Goal: Task Accomplishment & Management: Manage account settings

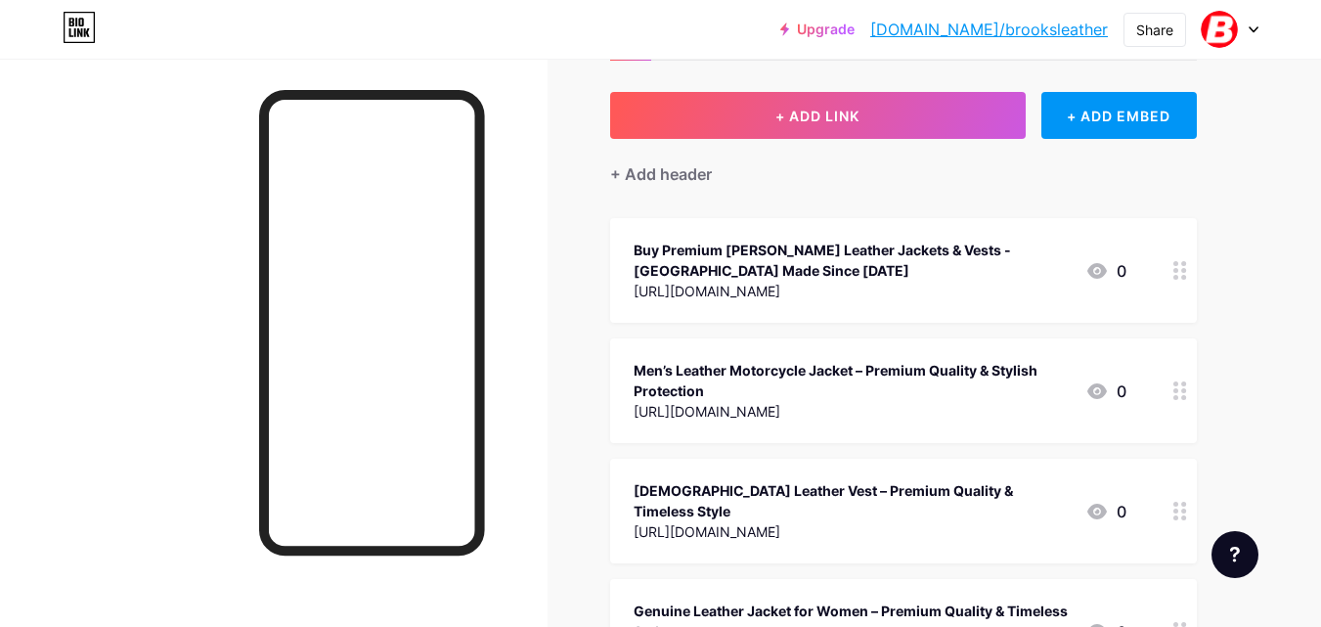
scroll to position [62, 0]
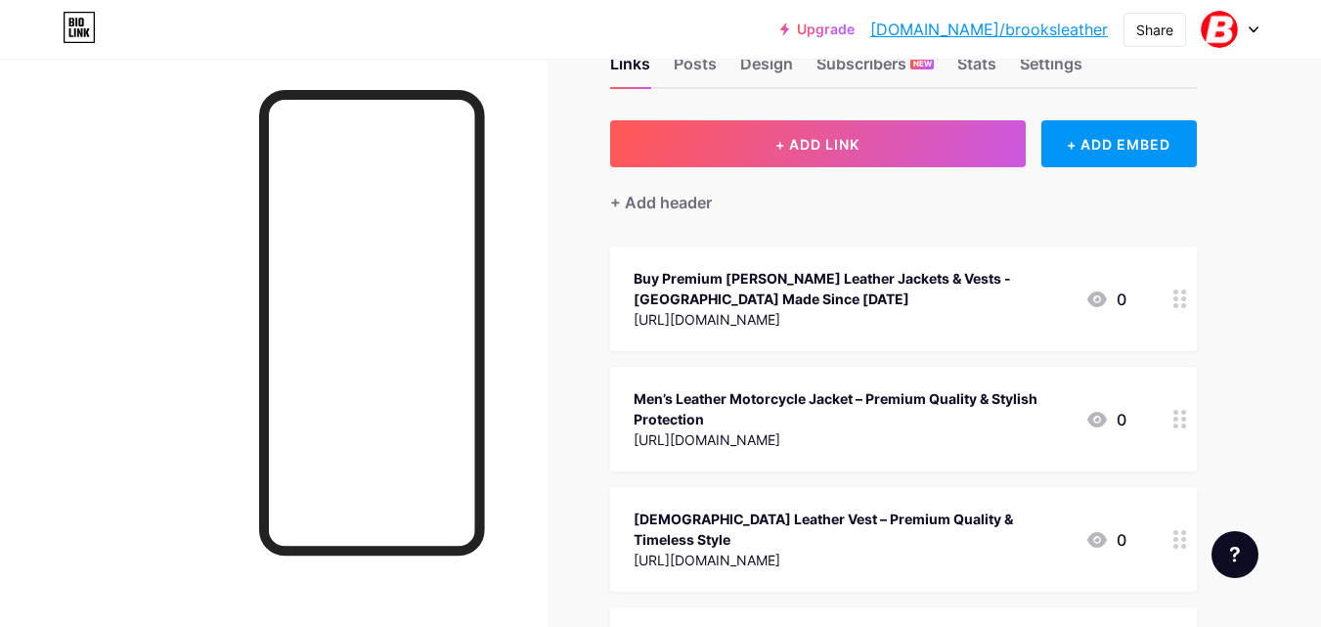
click at [1253, 30] on icon at bounding box center [1253, 29] width 8 height 5
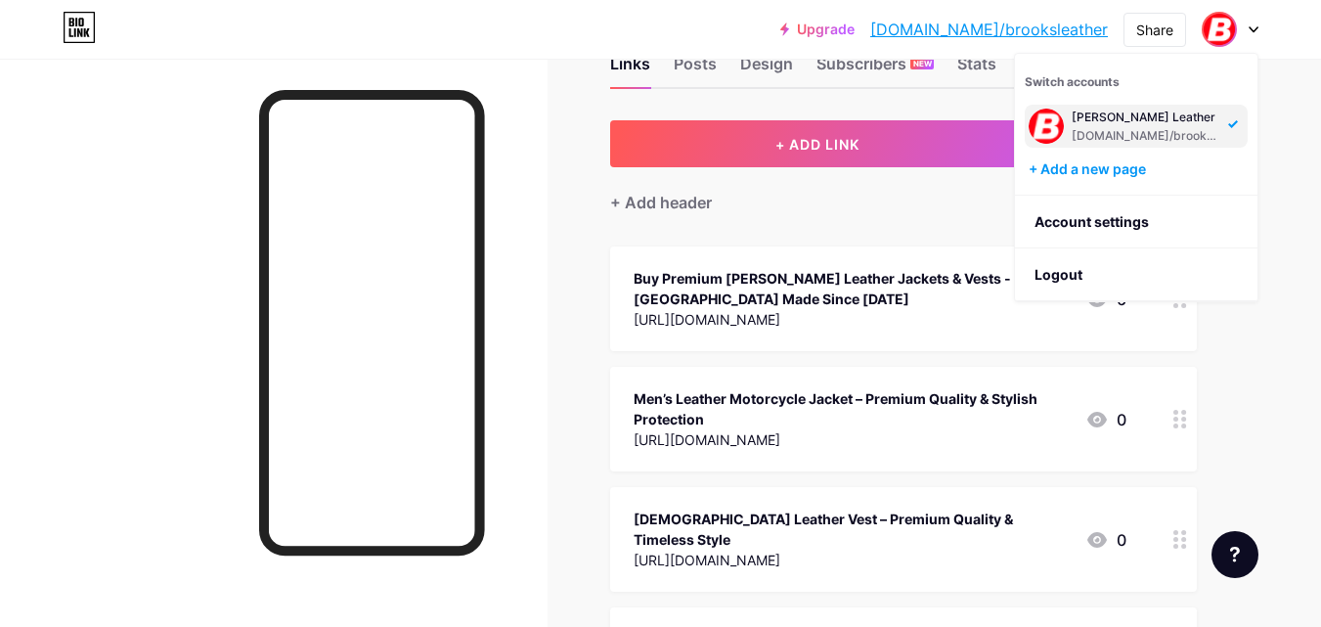
click at [1133, 136] on div "[DOMAIN_NAME]/brooksleather" at bounding box center [1147, 136] width 151 height 16
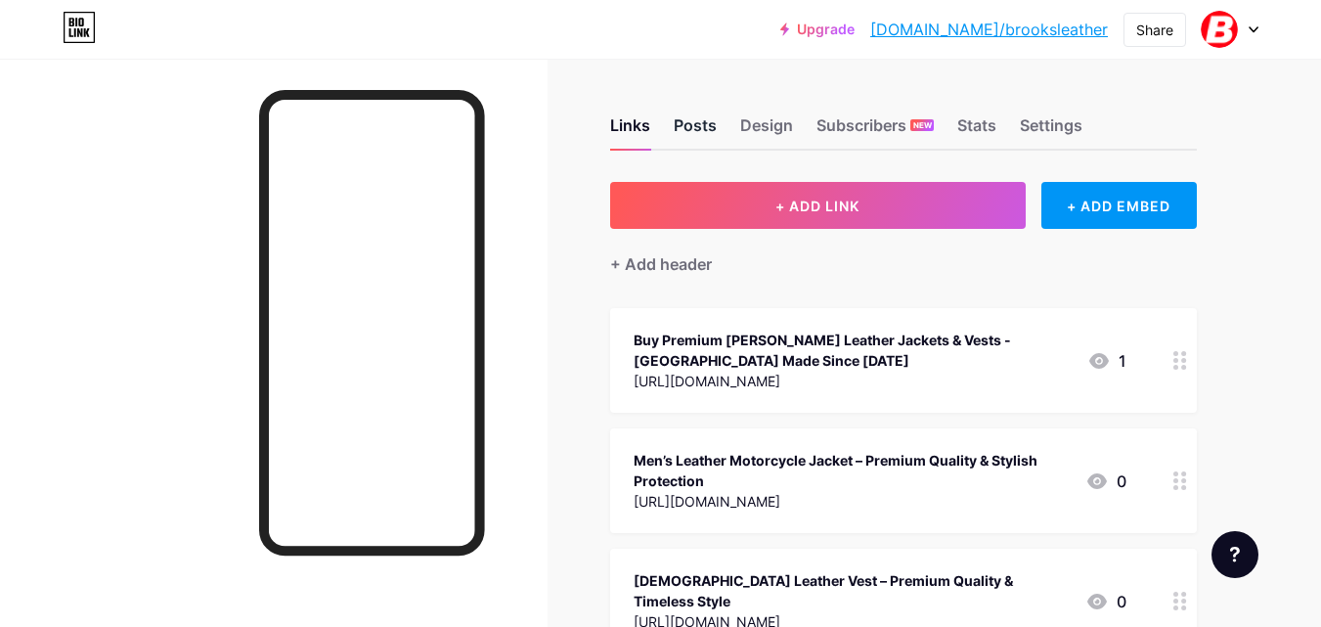
click at [700, 132] on div "Posts" at bounding box center [695, 130] width 43 height 35
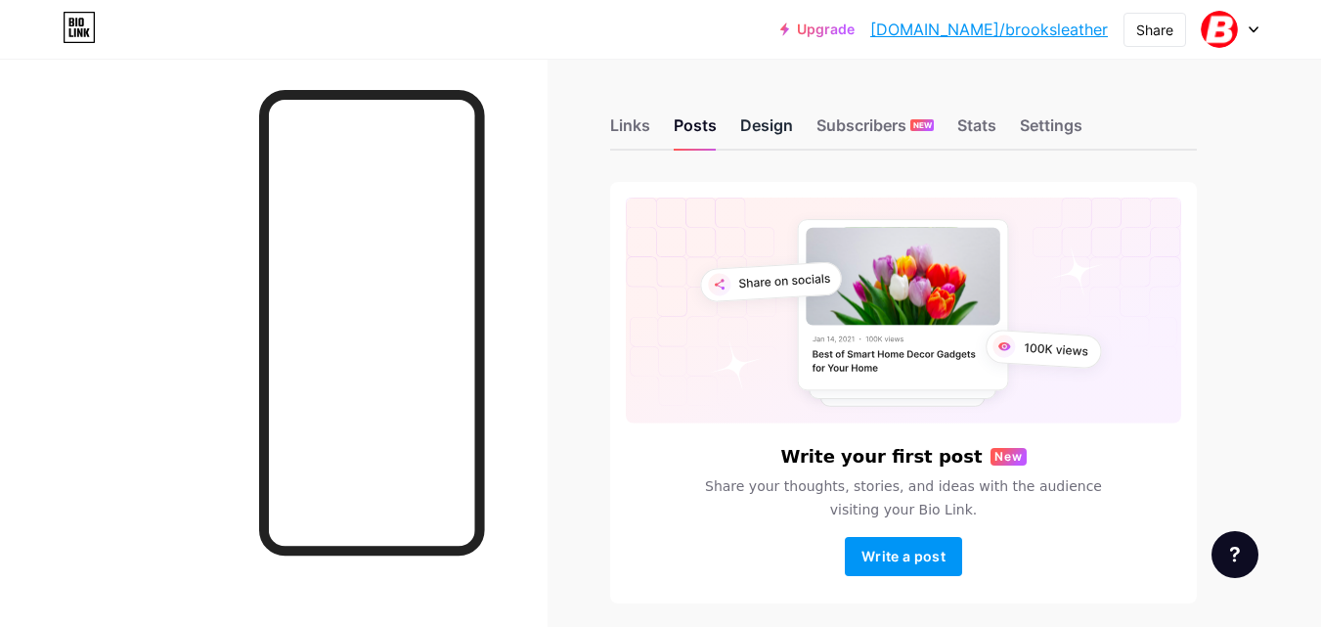
click at [782, 136] on div "Design" at bounding box center [766, 130] width 53 height 35
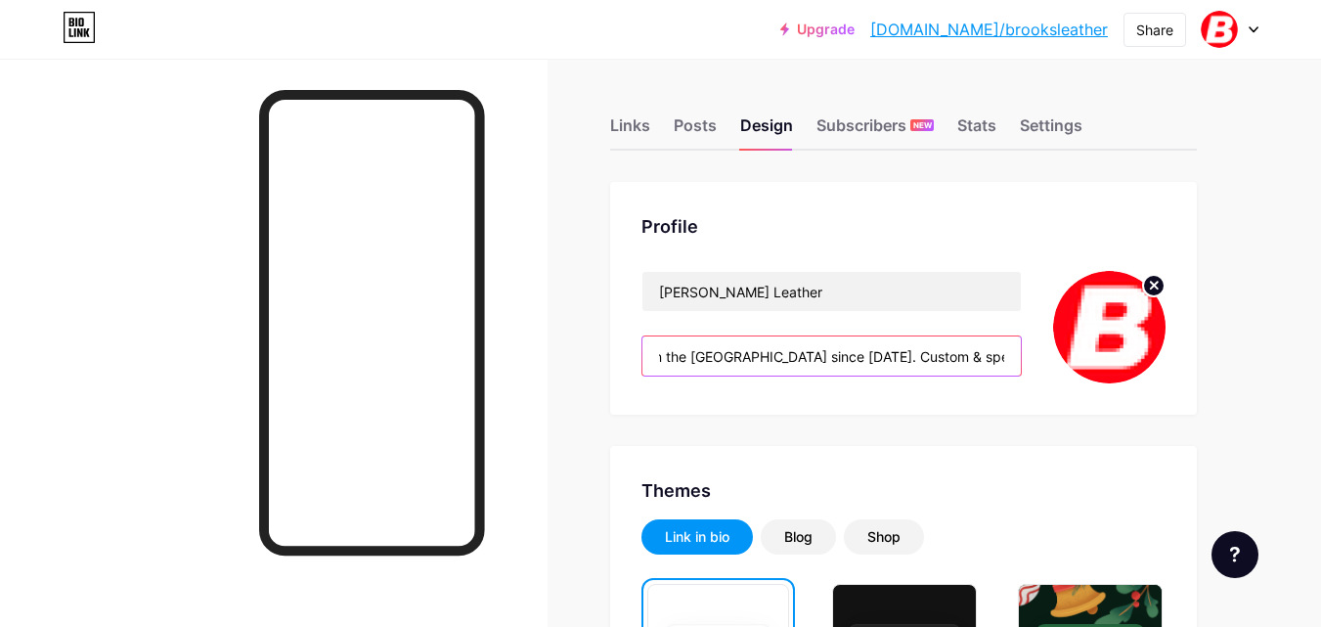
scroll to position [0, 723]
drag, startPoint x: 699, startPoint y: 362, endPoint x: 1015, endPoint y: 368, distance: 315.8
click at [1015, 368] on input "Shop old school design high-quality Brooks leather jackets & vests made in the …" at bounding box center [831, 355] width 378 height 39
click at [933, 359] on input "Shop old school design high-quality Brooks leather jackets & vests made in the …" at bounding box center [831, 355] width 378 height 39
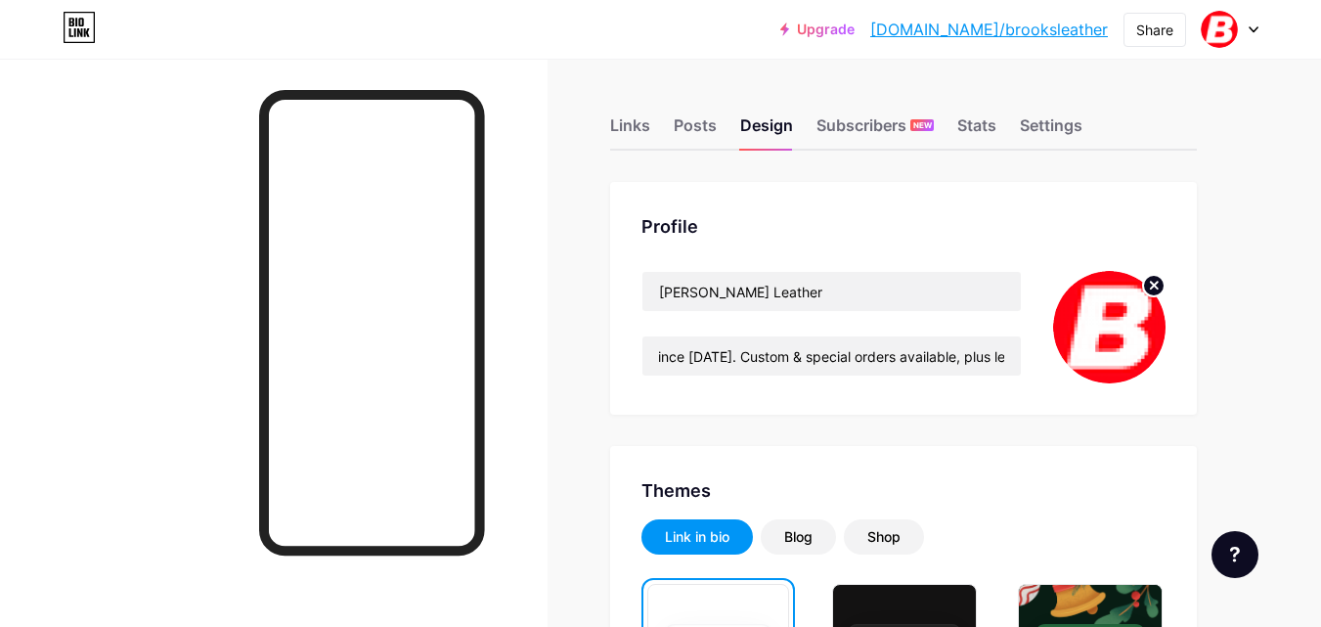
scroll to position [0, 0]
drag, startPoint x: 848, startPoint y: 358, endPoint x: 838, endPoint y: 357, distance: 9.8
click at [838, 357] on input "Shop old school design high-quality Brooks leather jackets & vests made in the …" at bounding box center [831, 355] width 378 height 39
click at [847, 358] on input "Shop old school design high-quality Brooks leather jackets & vests made in the …" at bounding box center [831, 355] width 378 height 39
click at [840, 354] on input "Shop old school design high-quality Brooks leather jackets & vests made in the …" at bounding box center [831, 355] width 378 height 39
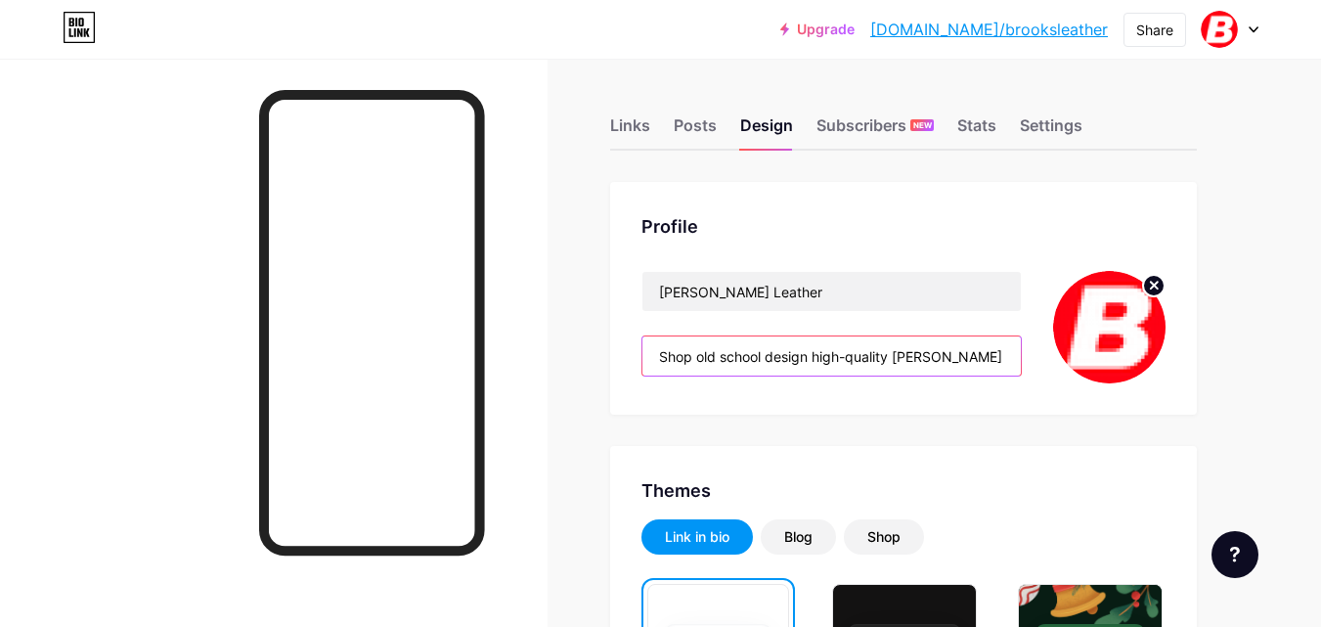
click at [842, 354] on input "Shop old school design high-quality Brooks leather jackets & vests made in the …" at bounding box center [831, 355] width 378 height 39
click at [843, 355] on input "Shop old school design high-quality Brooks leather jackets & vests made in the …" at bounding box center [831, 355] width 378 height 39
click at [846, 357] on input "Shop old school design high-quality Brooks leather jackets & vests made in the …" at bounding box center [831, 355] width 378 height 39
click at [852, 358] on input "Shop old school design high-quality Brooks leather jackets & vests made in the …" at bounding box center [831, 355] width 378 height 39
click at [840, 354] on input "Shop old school design high-quality Brooks leather jackets & vests made in the …" at bounding box center [831, 355] width 378 height 39
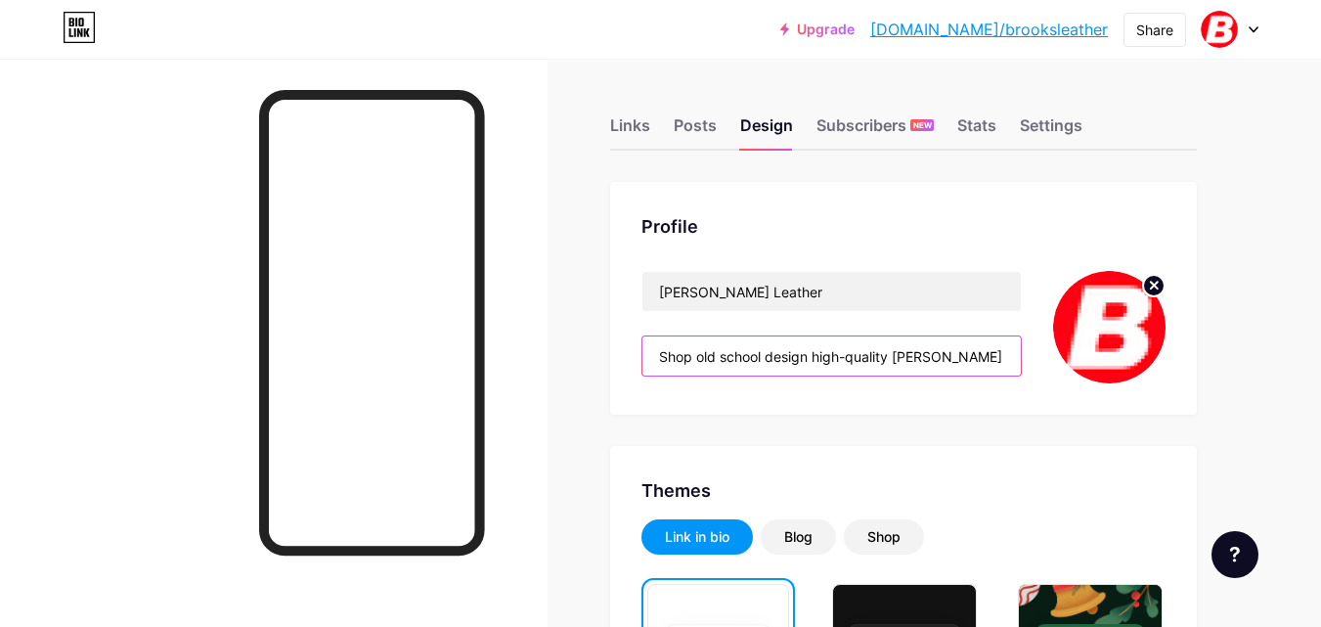
click at [845, 367] on input "Shop old school design high-quality Brooks leather jackets & vests made in the …" at bounding box center [831, 355] width 378 height 39
click at [845, 358] on input "Shop old school design high-quality Brooks leather jackets & vests made in the …" at bounding box center [831, 355] width 378 height 39
click at [844, 357] on input "Shop old school design high-quality Brooks leather jackets & vests made in the …" at bounding box center [831, 355] width 378 height 39
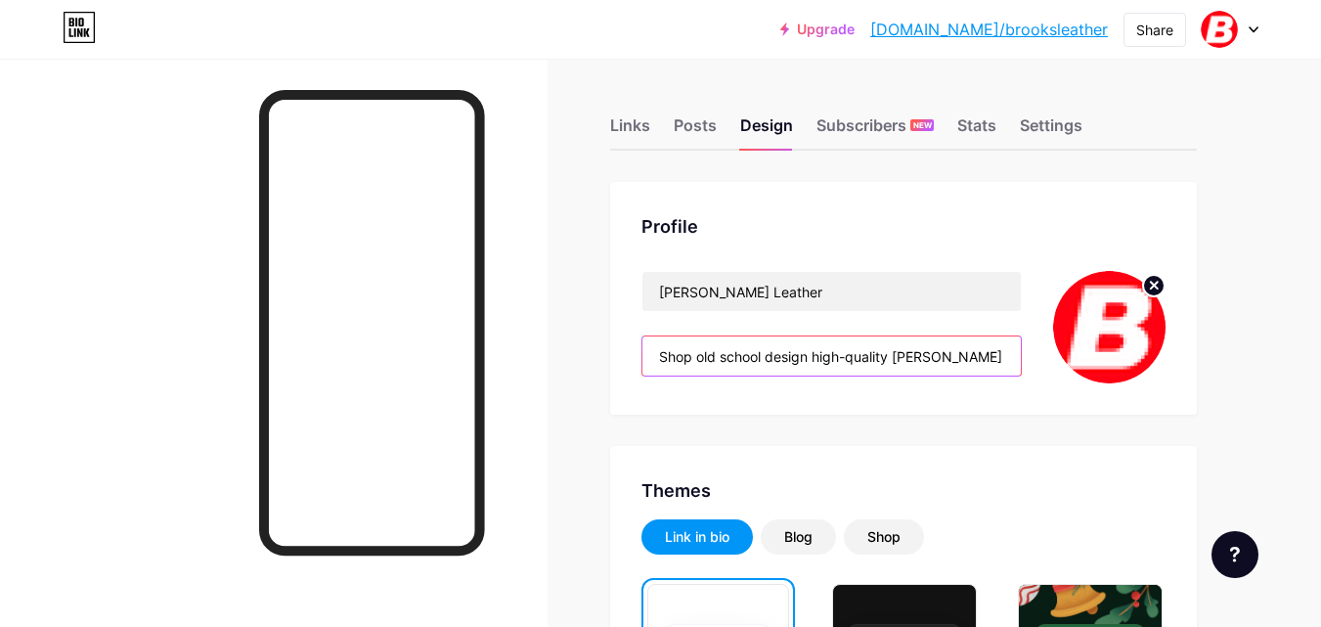
click at [843, 358] on input "Shop old school design high-quality Brooks leather jackets & vests made in the …" at bounding box center [831, 355] width 378 height 39
click at [843, 356] on input "Shop old school design high-quality Brooks leather jackets & vests made in the …" at bounding box center [831, 355] width 378 height 39
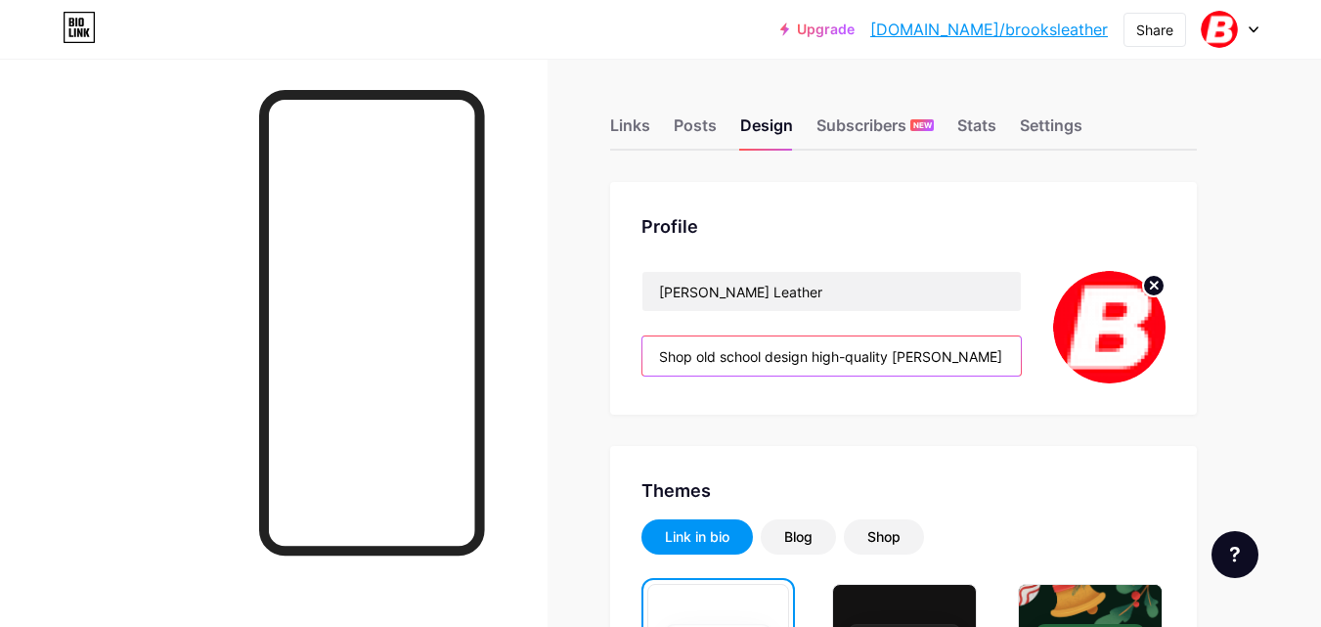
click at [843, 356] on input "Shop old school design high-quality Brooks leather jackets & vests made in the …" at bounding box center [831, 355] width 378 height 39
click at [845, 355] on input "Shop old school design high-quality Brooks leather jackets & vests made in the …" at bounding box center [831, 355] width 378 height 39
click at [842, 358] on input "Shop old school design high-quality Brooks leather jackets & vests made in the …" at bounding box center [831, 355] width 378 height 39
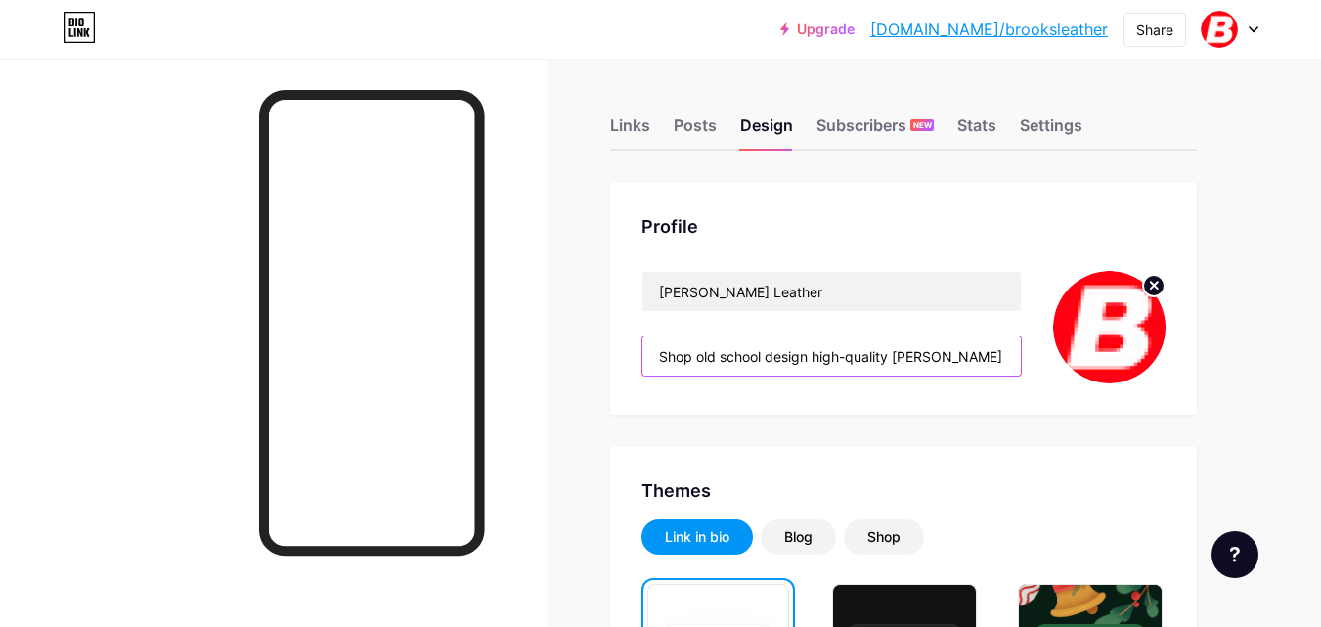
click at [844, 359] on input "Shop old school design high-quality Brooks leather jackets & vests made in the …" at bounding box center [831, 355] width 378 height 39
click at [846, 358] on input "Shop old school design high-quality Brooks leather jackets & vests made in the …" at bounding box center [831, 355] width 378 height 39
click at [843, 352] on input "Shop old school design high-quality Brooks leather jackets & vests made in the …" at bounding box center [831, 355] width 378 height 39
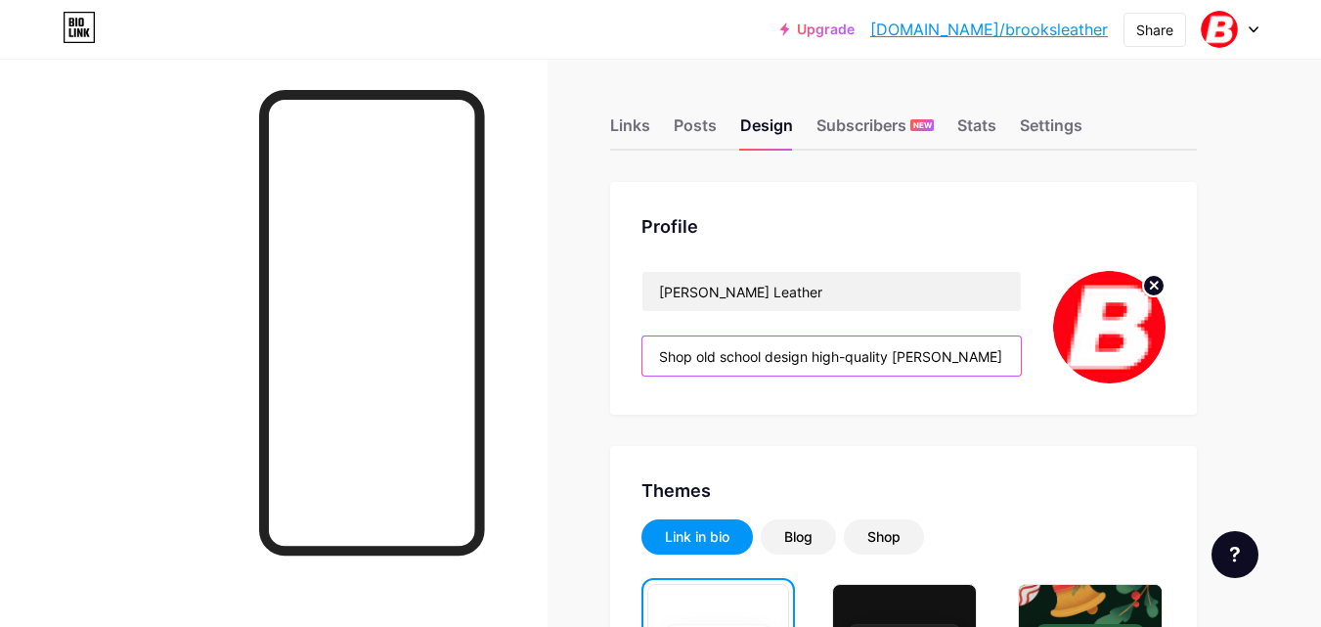
click at [843, 352] on input "Shop old school design high-quality Brooks leather jackets & vests made in the …" at bounding box center [831, 355] width 378 height 39
click at [842, 358] on input "Shop old school design high-quality Brooks leather jackets & vests made in the …" at bounding box center [831, 355] width 378 height 39
click at [845, 360] on input "Shop old school design high-quality Brooks leather jackets & vests made in the …" at bounding box center [831, 355] width 378 height 39
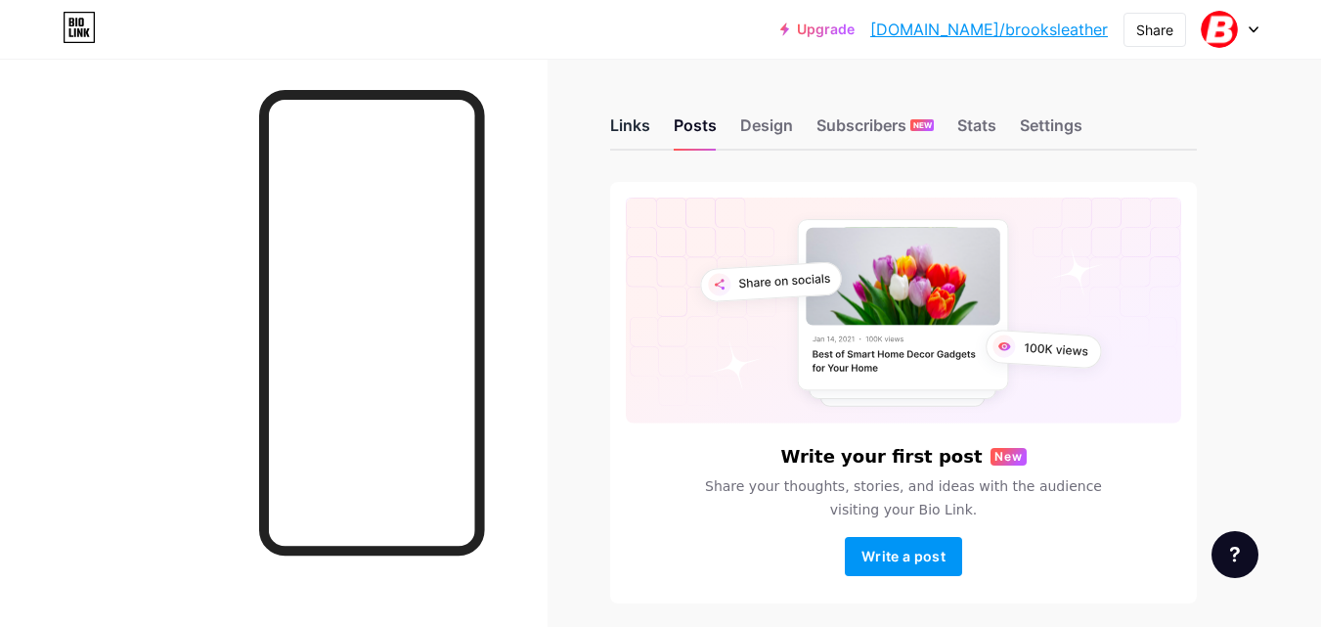
click at [632, 129] on div "Links" at bounding box center [630, 130] width 40 height 35
